Goal: Transaction & Acquisition: Book appointment/travel/reservation

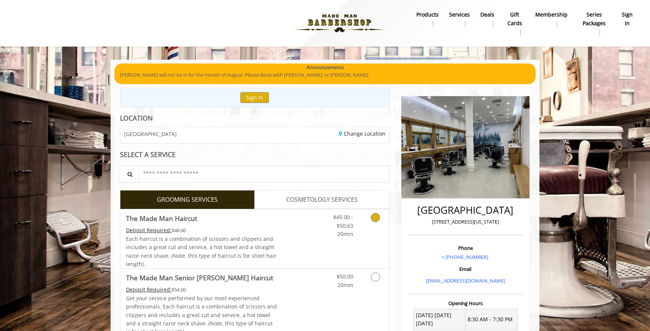
click at [301, 237] on link "Discounted Price" at bounding box center [299, 239] width 45 height 59
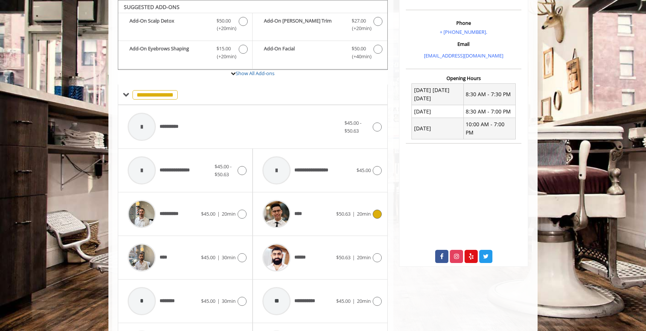
click at [310, 222] on div "****" at bounding box center [296, 214] width 77 height 36
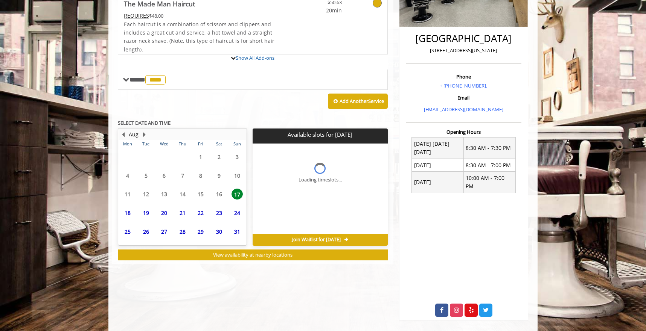
scroll to position [192, 0]
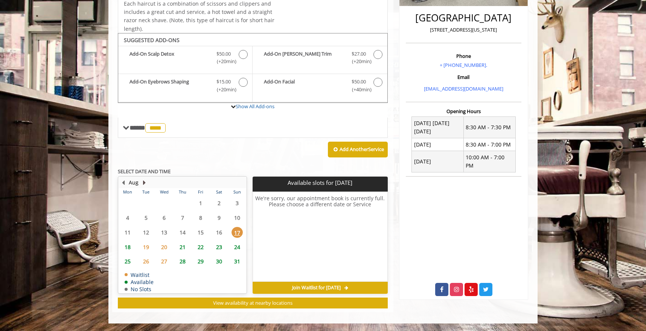
click at [144, 184] on button "Next Month" at bounding box center [144, 183] width 6 height 8
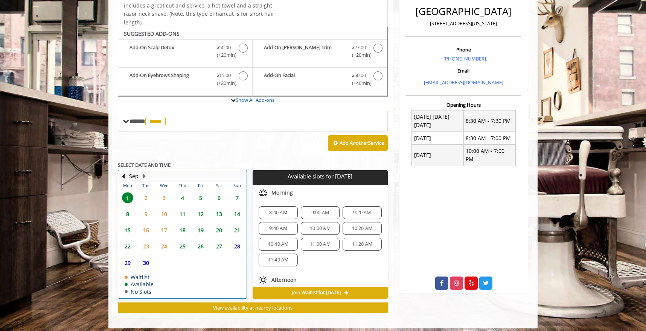
scroll to position [204, 0]
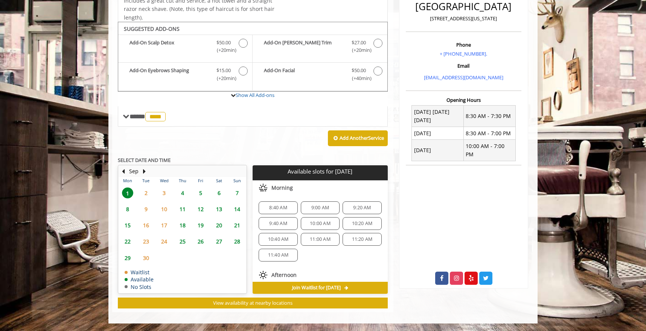
click at [186, 224] on span "18" at bounding box center [182, 225] width 11 height 11
click at [130, 227] on span "15" at bounding box center [127, 225] width 11 height 11
click at [183, 209] on span "11" at bounding box center [182, 209] width 11 height 11
click at [128, 223] on span "15" at bounding box center [127, 225] width 11 height 11
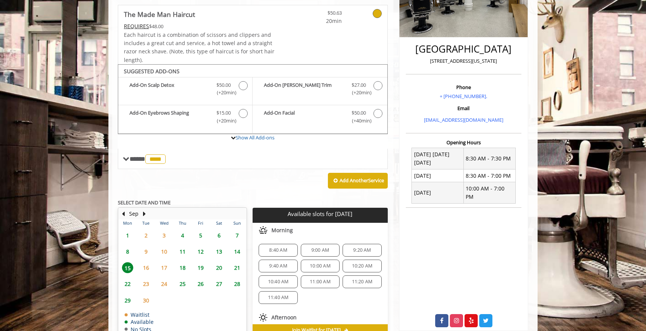
scroll to position [201, 0]
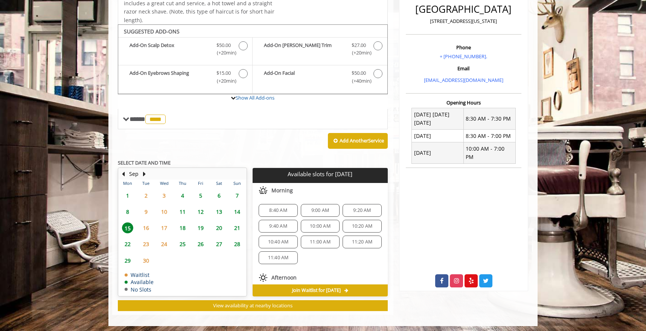
click at [147, 229] on span "16" at bounding box center [145, 228] width 11 height 11
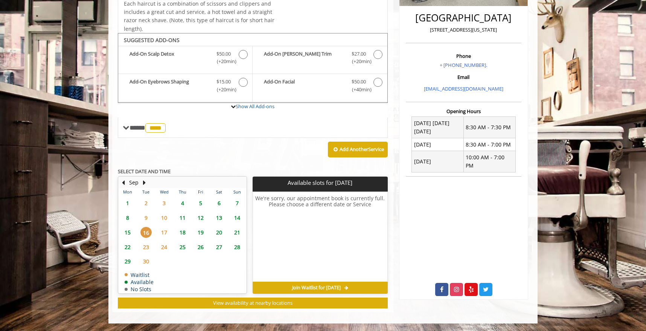
click at [130, 232] on span "15" at bounding box center [127, 232] width 11 height 11
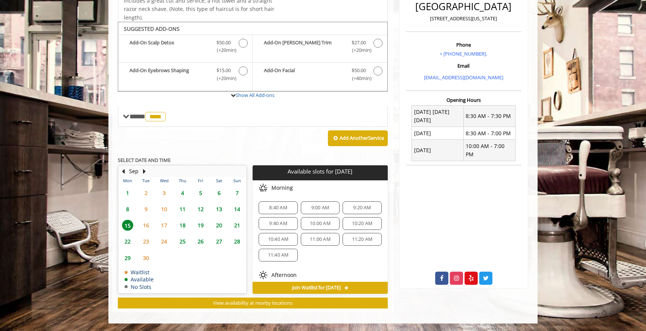
click at [324, 208] on span "9:00 AM" at bounding box center [320, 208] width 18 height 6
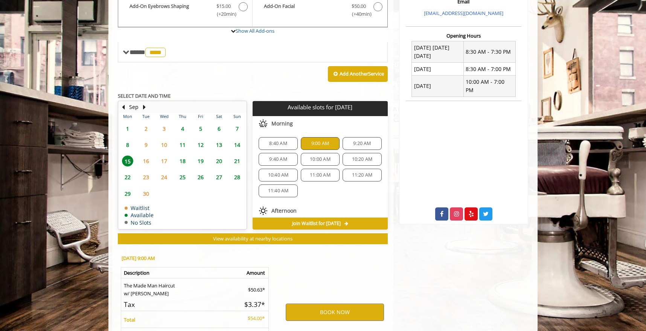
scroll to position [340, 0]
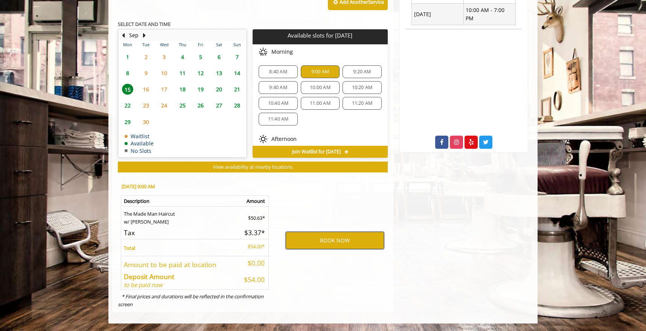
click at [348, 242] on button "BOOK NOW" at bounding box center [335, 240] width 98 height 17
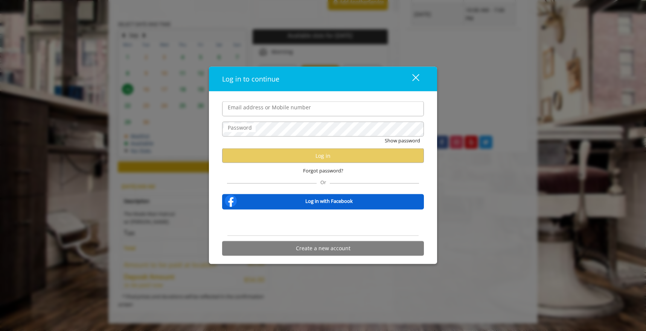
type input "**********"
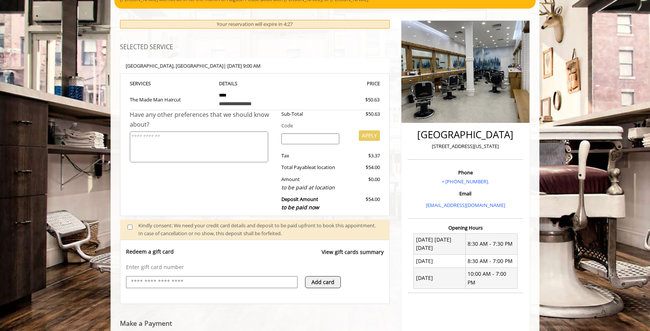
scroll to position [0, 0]
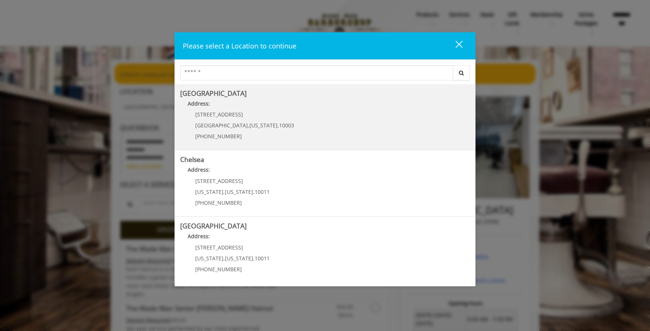
click at [214, 126] on span "[GEOGRAPHIC_DATA]" at bounding box center [221, 125] width 53 height 7
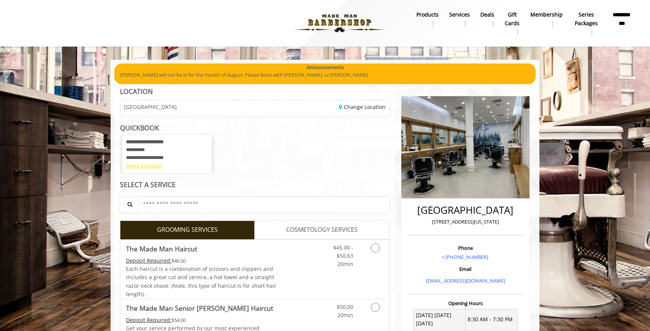
click at [144, 166] on div "Select a timeslot" at bounding box center [167, 166] width 82 height 8
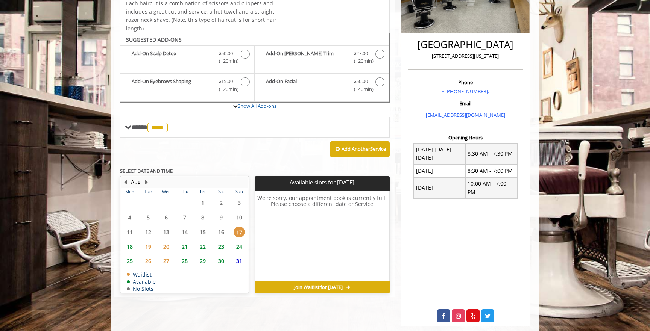
scroll to position [172, 0]
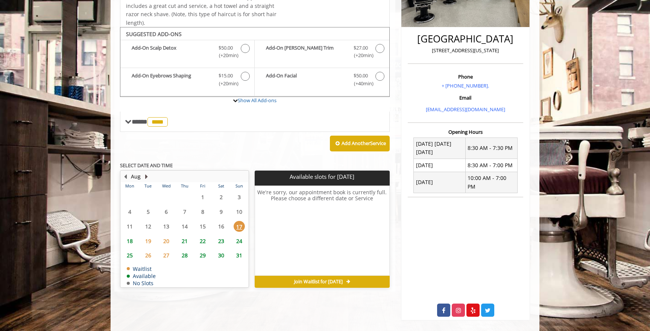
click at [146, 177] on button "Next Month" at bounding box center [146, 177] width 6 height 8
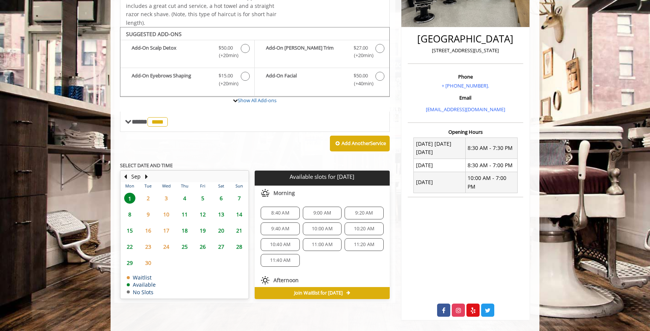
click at [133, 233] on span "15" at bounding box center [129, 230] width 11 height 11
click at [276, 215] on span "8:40 AM" at bounding box center [280, 213] width 18 height 6
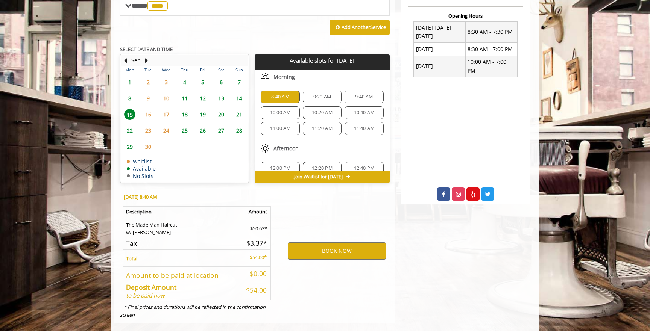
scroll to position [298, 0]
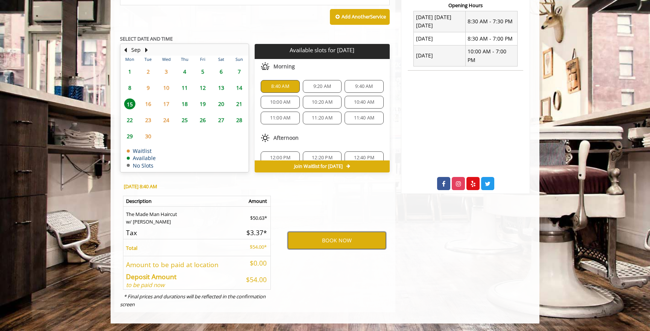
click at [332, 240] on button "BOOK NOW" at bounding box center [337, 240] width 98 height 17
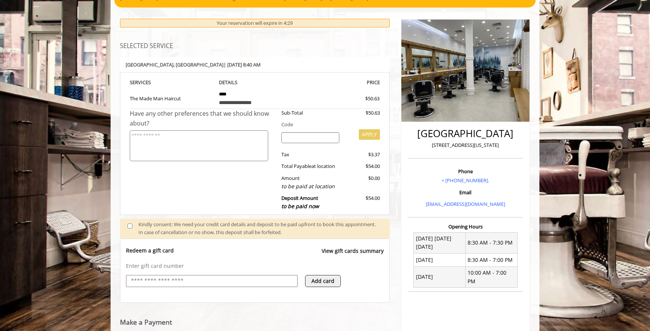
scroll to position [13, 0]
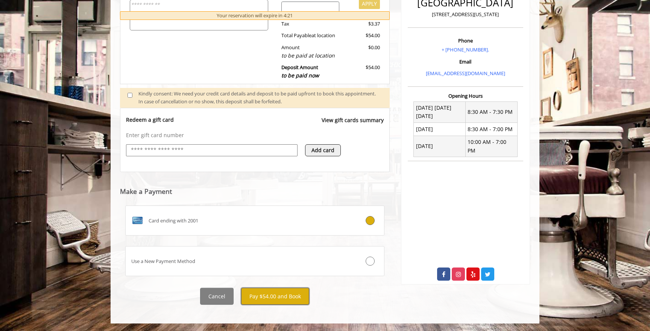
click at [283, 290] on button "Pay $54.00 and Book" at bounding box center [275, 296] width 68 height 17
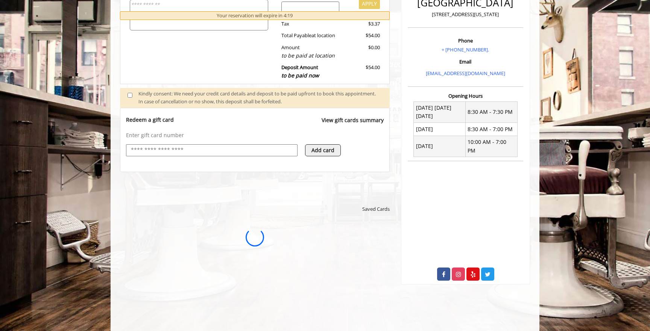
scroll to position [0, 0]
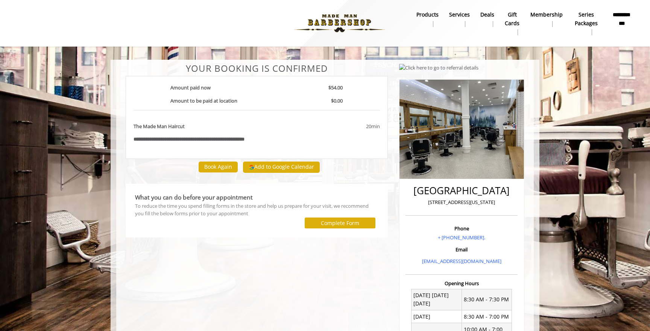
click at [283, 290] on div "**********" at bounding box center [257, 268] width 274 height 409
